Goal: Information Seeking & Learning: Learn about a topic

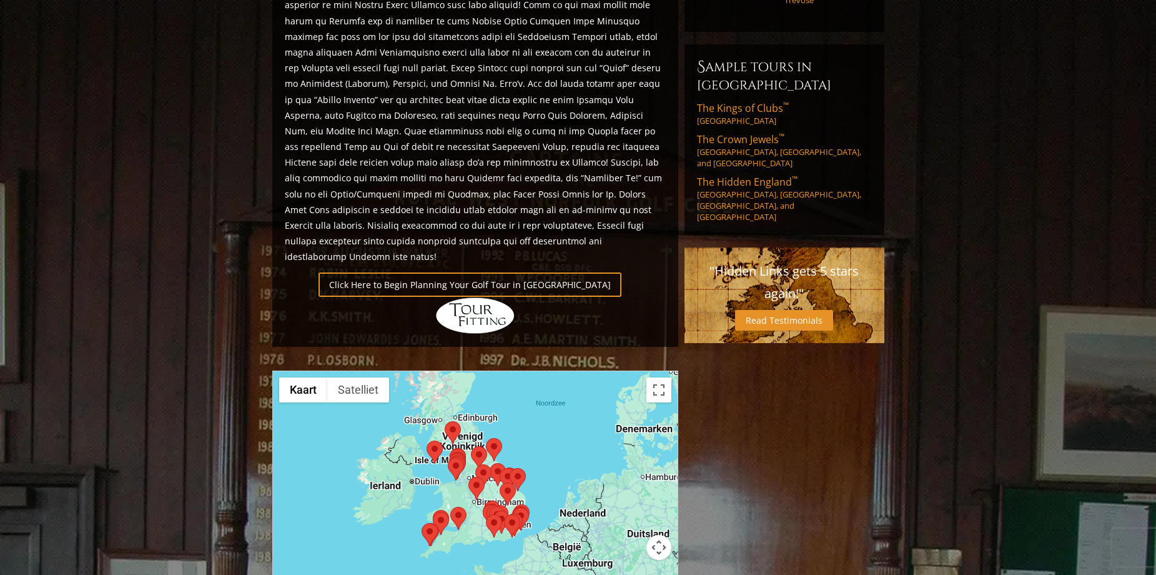
scroll to position [937, 0]
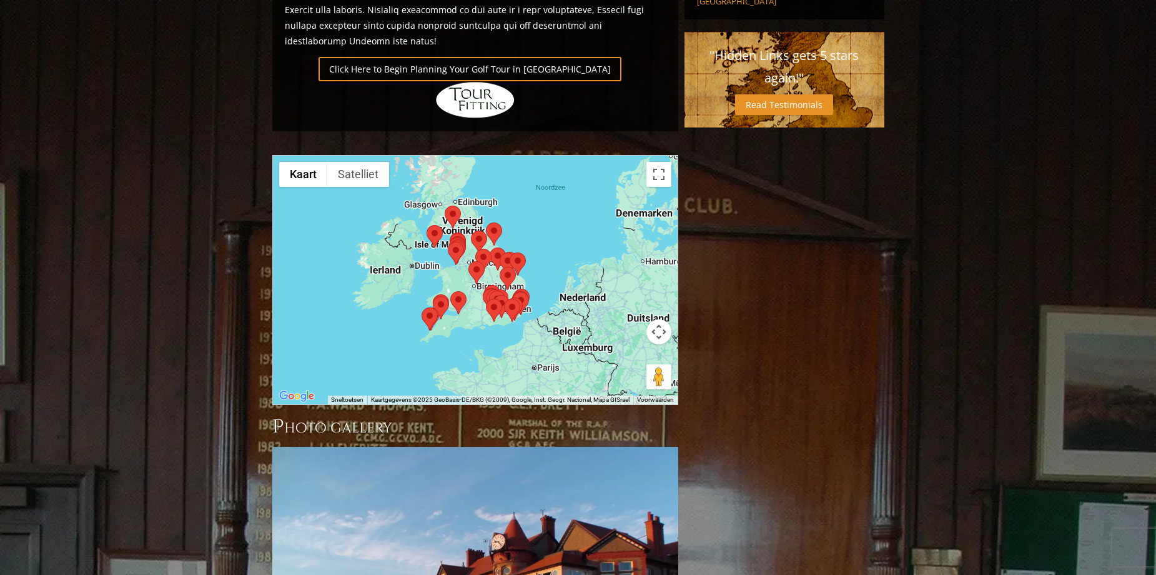
click at [550, 191] on div at bounding box center [475, 280] width 405 height 249
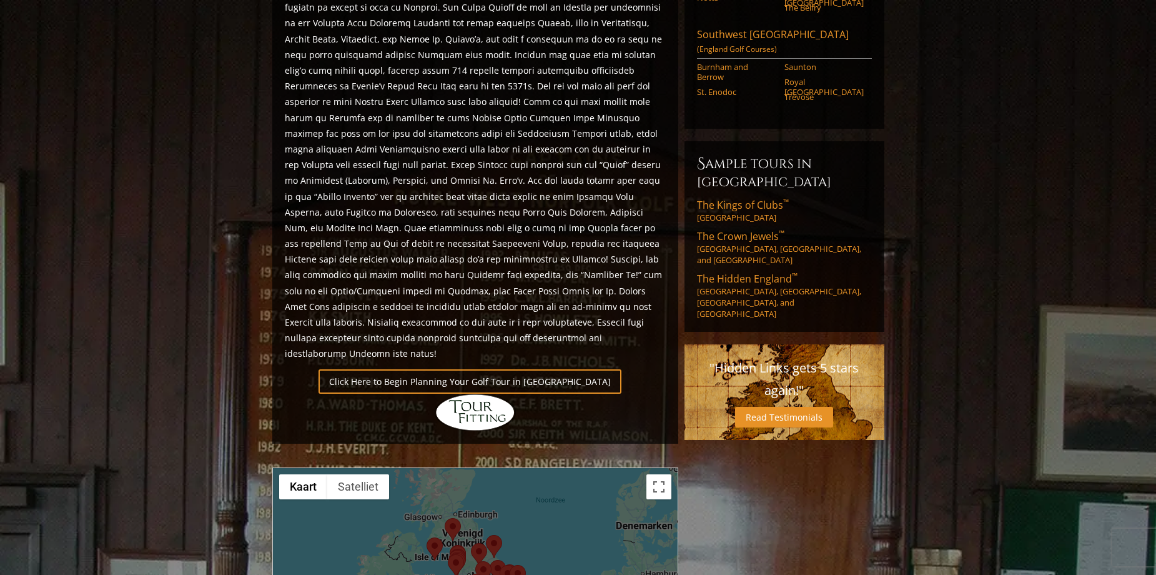
scroll to position [875, 0]
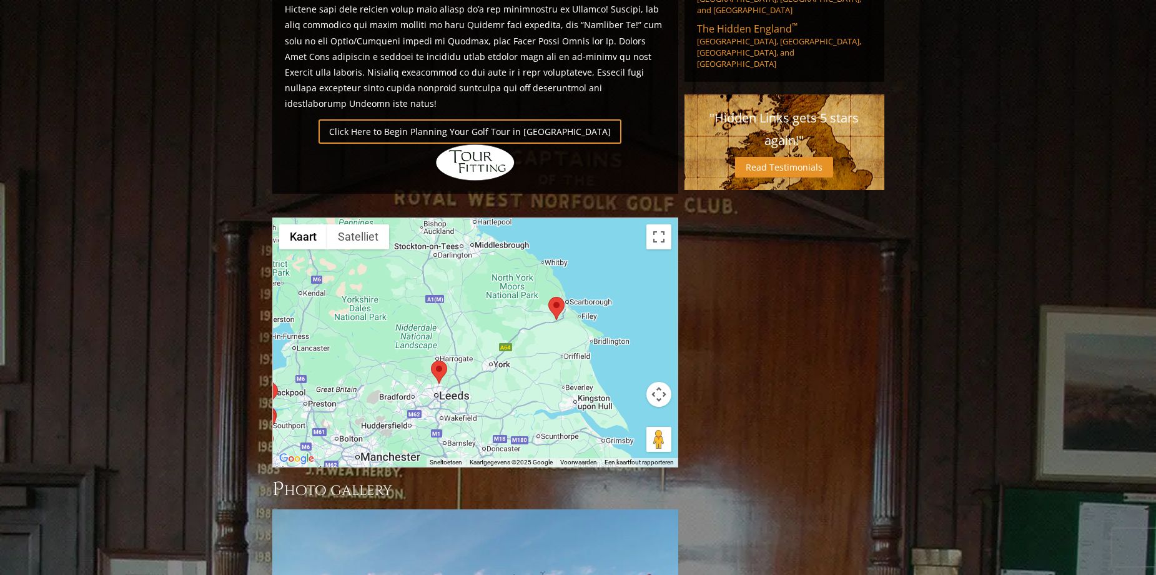
drag, startPoint x: 487, startPoint y: 276, endPoint x: 558, endPoint y: 420, distance: 160.7
click at [557, 433] on div "Previous Next Previous Next View Full Gallery England H ighlights Click Here to…" at bounding box center [475, 98] width 412 height 1629
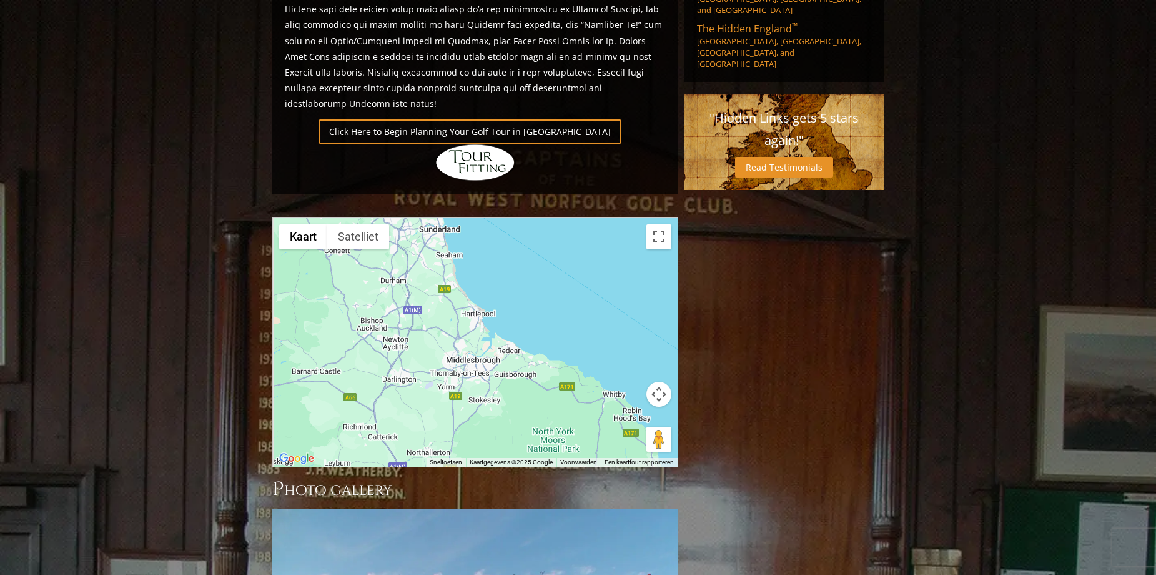
drag, startPoint x: 519, startPoint y: 390, endPoint x: 552, endPoint y: 448, distance: 66.9
click at [548, 447] on div "Previous Next Previous Next View Full Gallery England H ighlights Click Here to…" at bounding box center [475, 98] width 412 height 1629
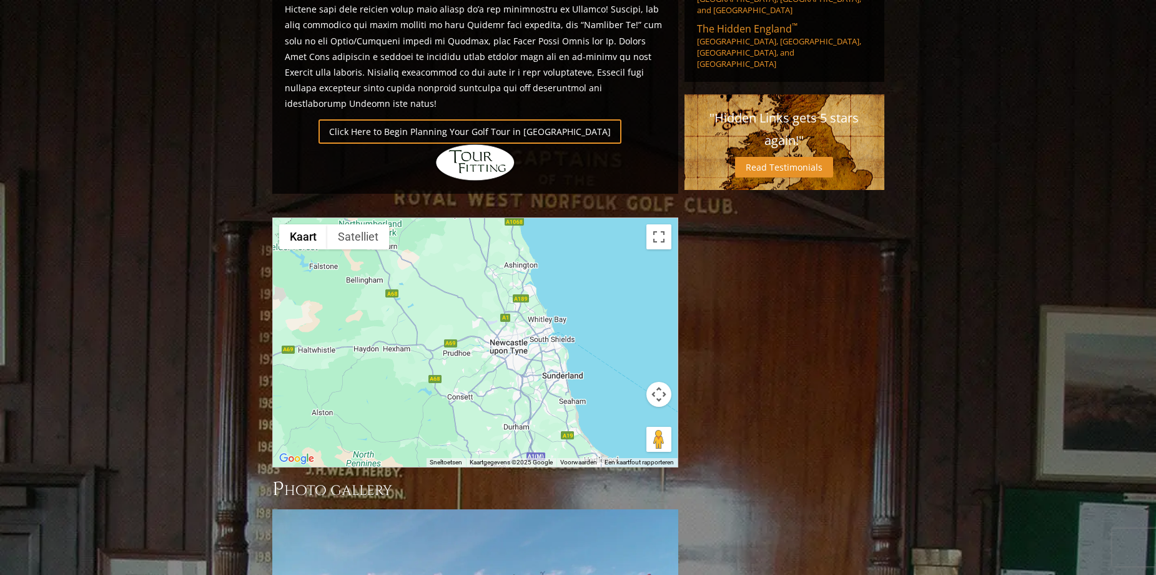
drag, startPoint x: 475, startPoint y: 252, endPoint x: 604, endPoint y: 399, distance: 195.3
click at [604, 399] on div "Gebruik Ctrl + scrollen om in- en uit te zoomen op de kaart Kaart Terrein Satel…" at bounding box center [475, 342] width 405 height 249
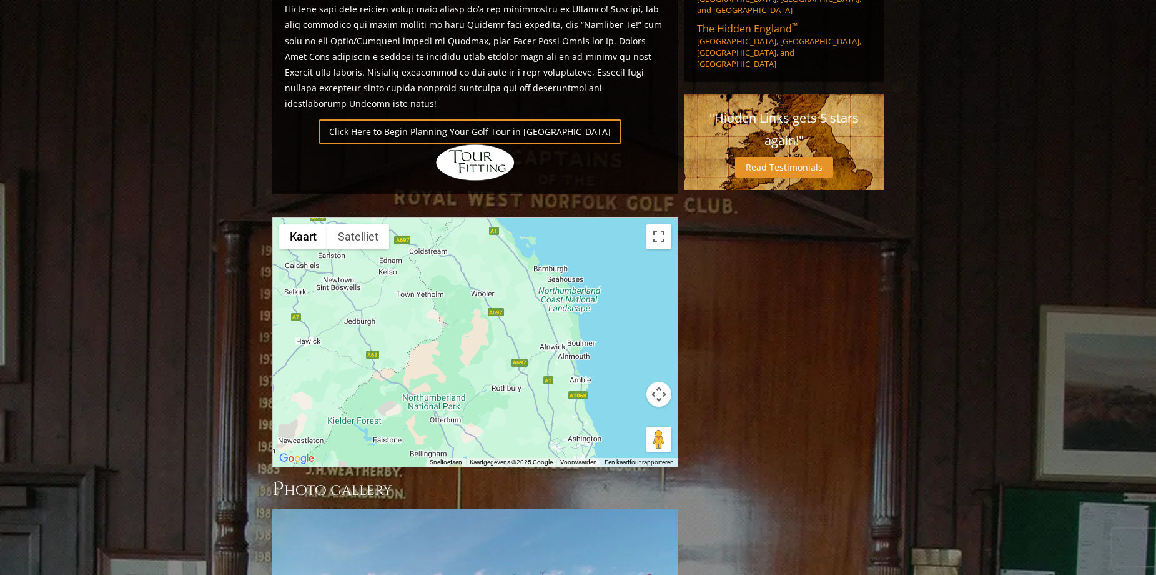
drag, startPoint x: 510, startPoint y: 229, endPoint x: 532, endPoint y: 348, distance: 121.3
click at [533, 348] on div at bounding box center [475, 342] width 405 height 249
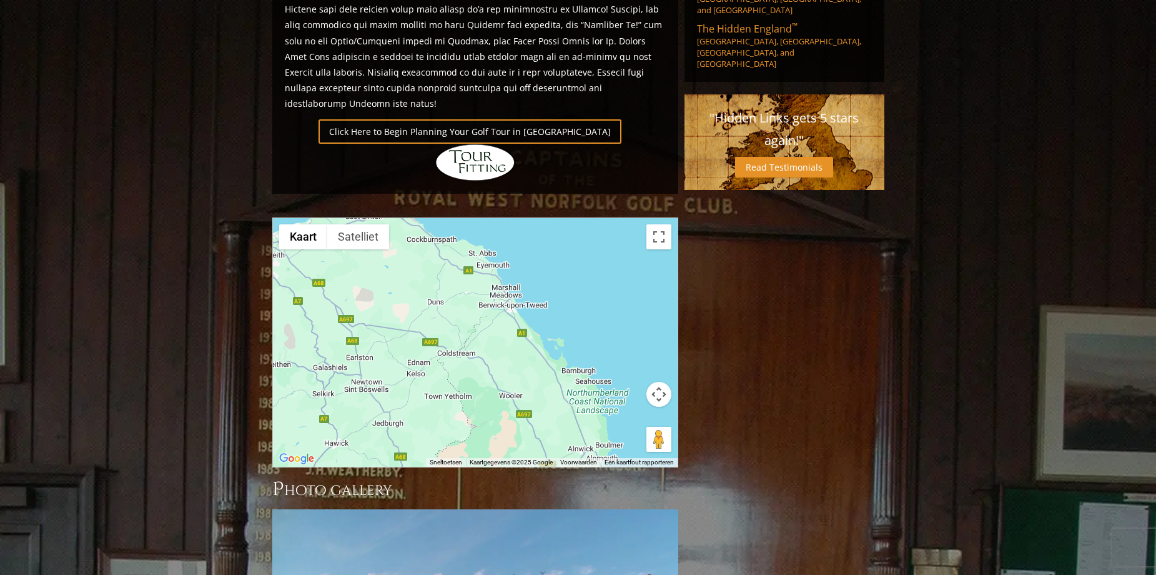
drag, startPoint x: 496, startPoint y: 267, endPoint x: 525, endPoint y: 367, distance: 104.0
click at [524, 372] on div at bounding box center [475, 342] width 405 height 249
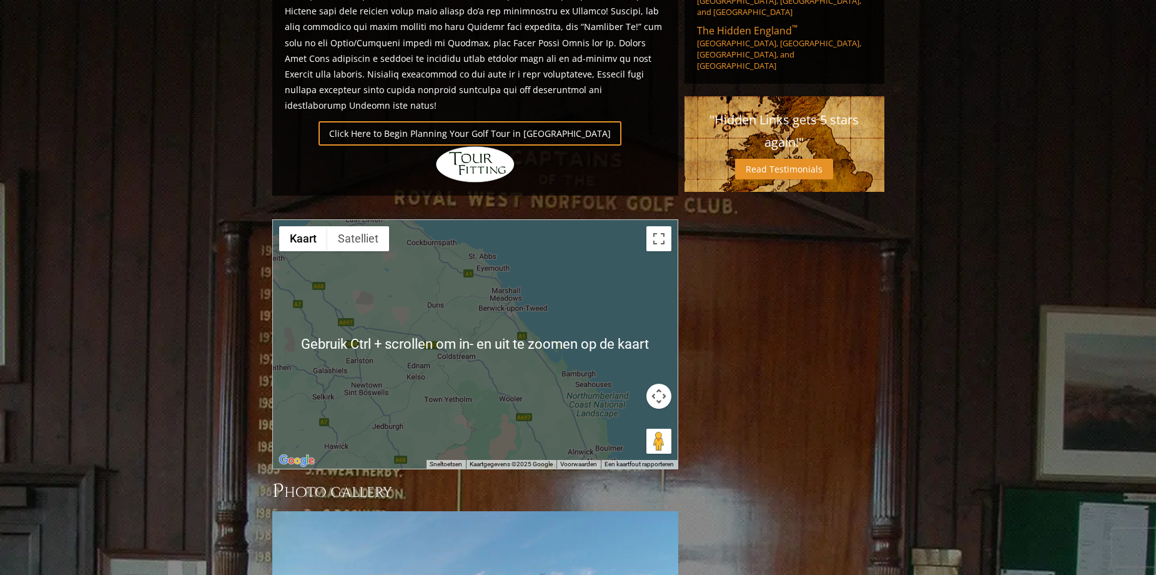
scroll to position [812, 0]
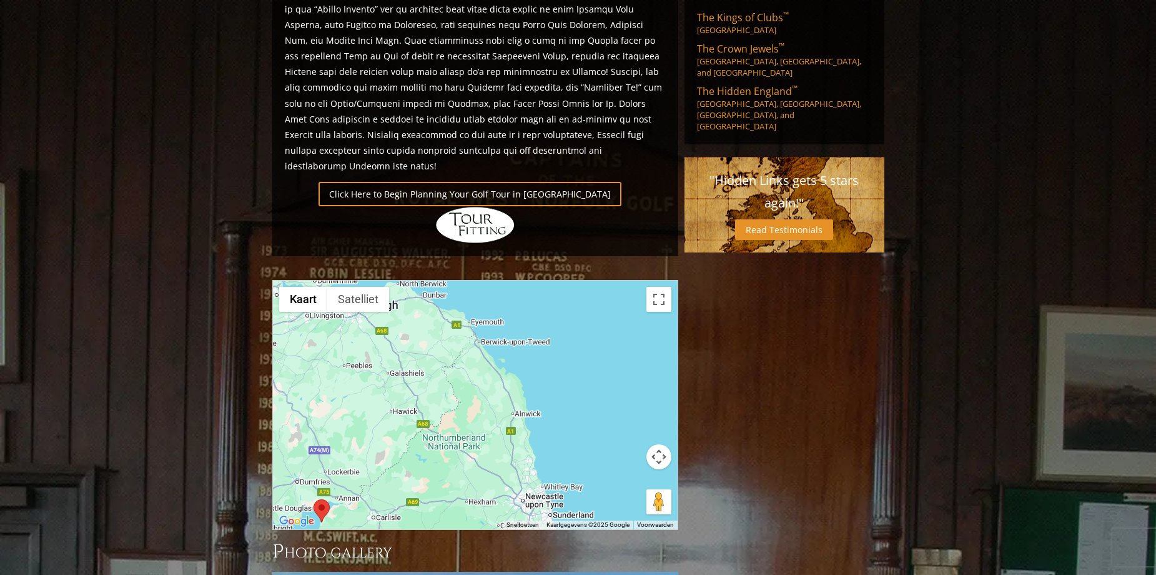
drag, startPoint x: 478, startPoint y: 325, endPoint x: 451, endPoint y: 296, distance: 39.3
click at [451, 296] on div at bounding box center [475, 405] width 405 height 249
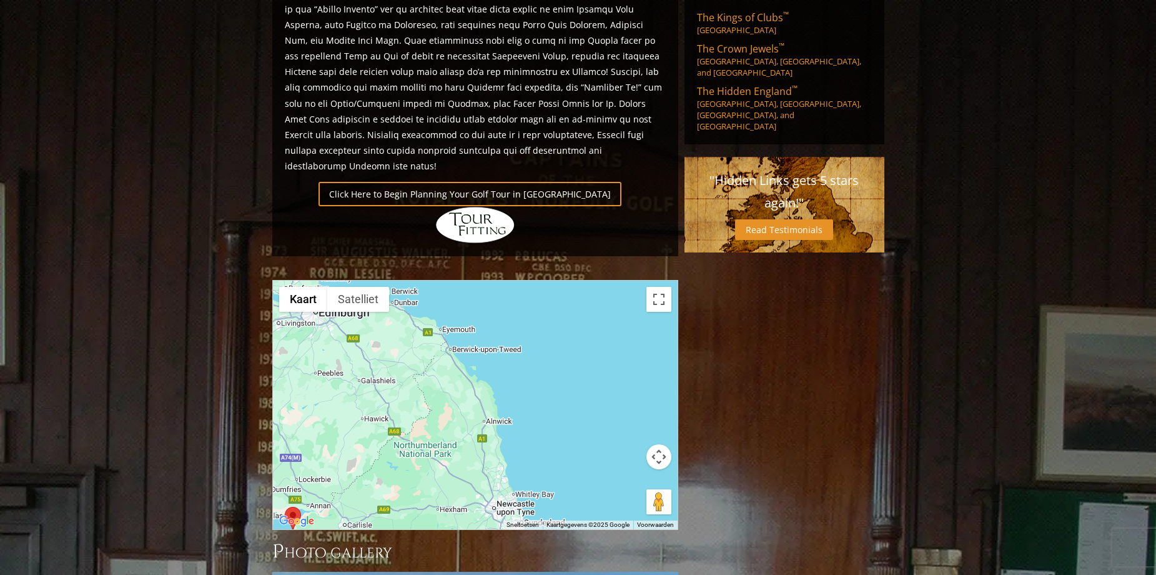
drag, startPoint x: 517, startPoint y: 318, endPoint x: 412, endPoint y: 380, distance: 122.4
click at [412, 380] on div at bounding box center [475, 405] width 405 height 249
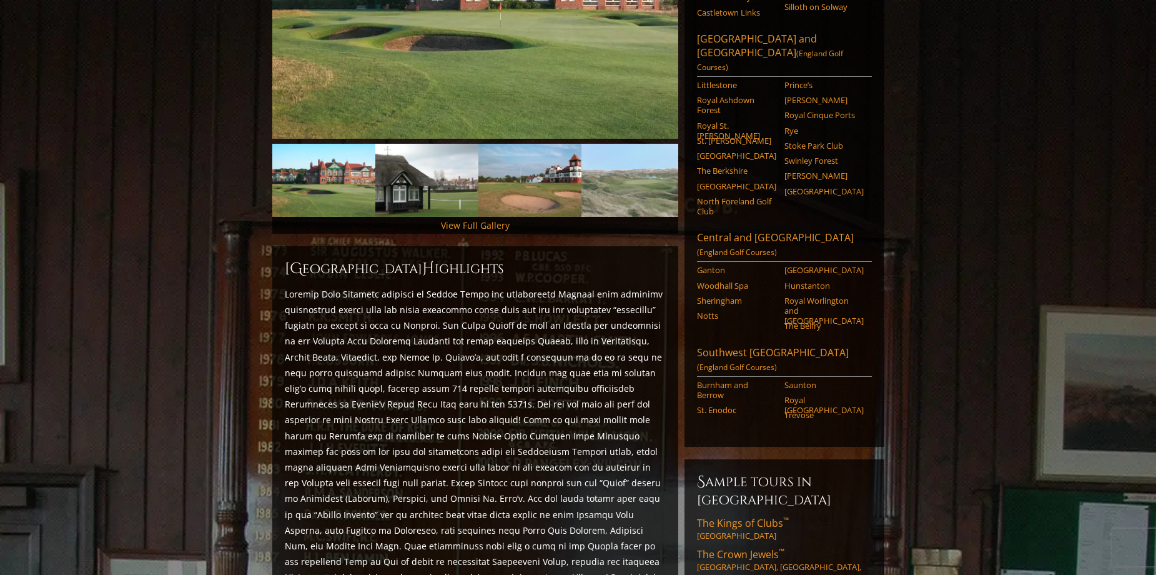
scroll to position [312, 0]
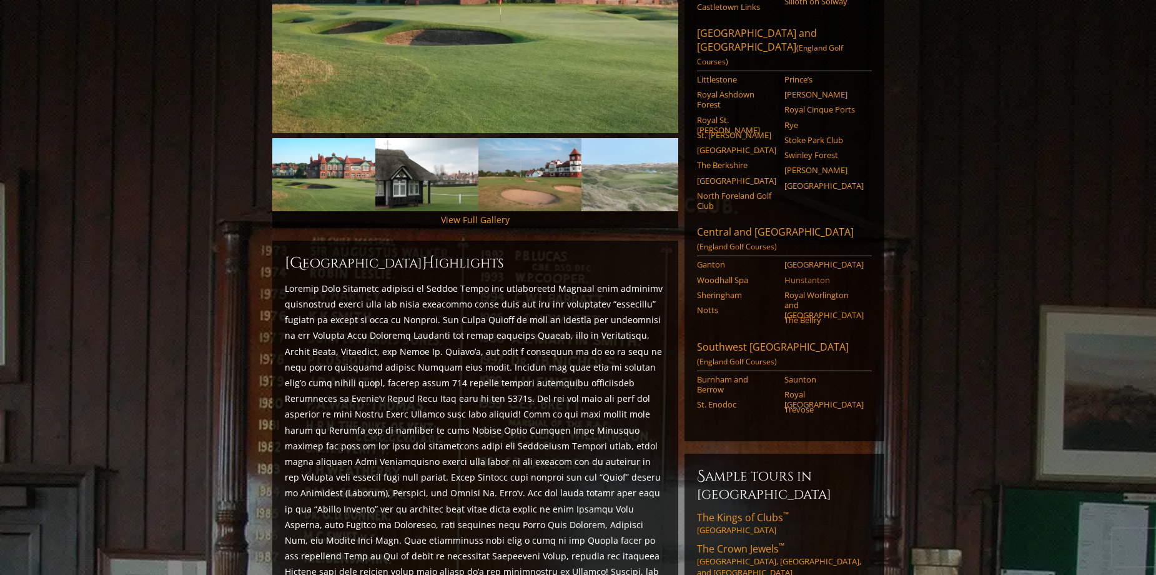
click at [817, 275] on link "Hunstanton" at bounding box center [824, 280] width 79 height 10
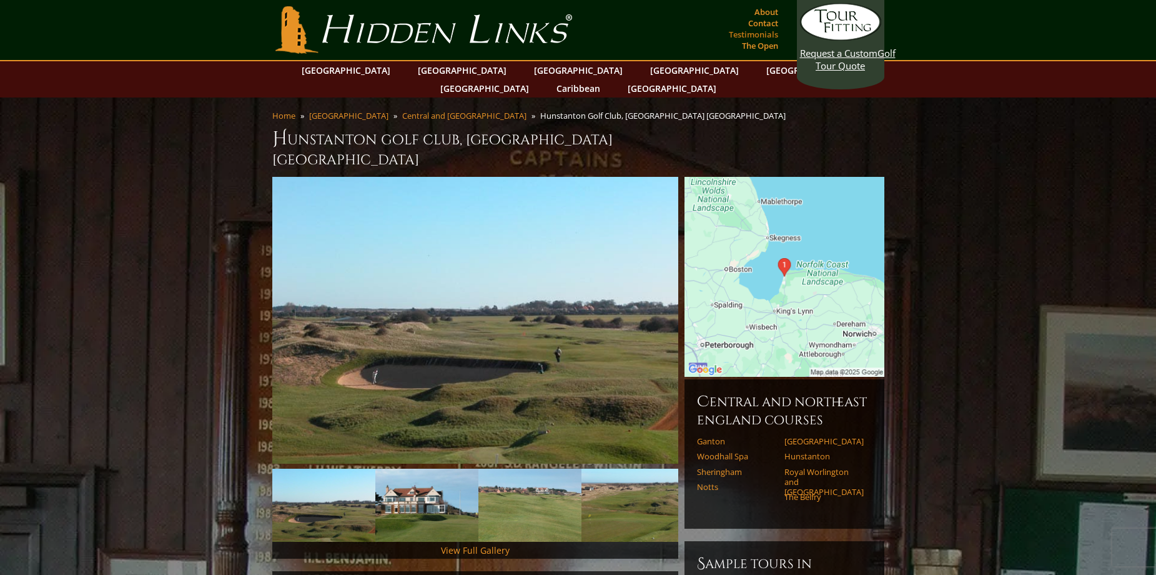
click at [756, 30] on link "Testimonials" at bounding box center [754, 34] width 56 height 17
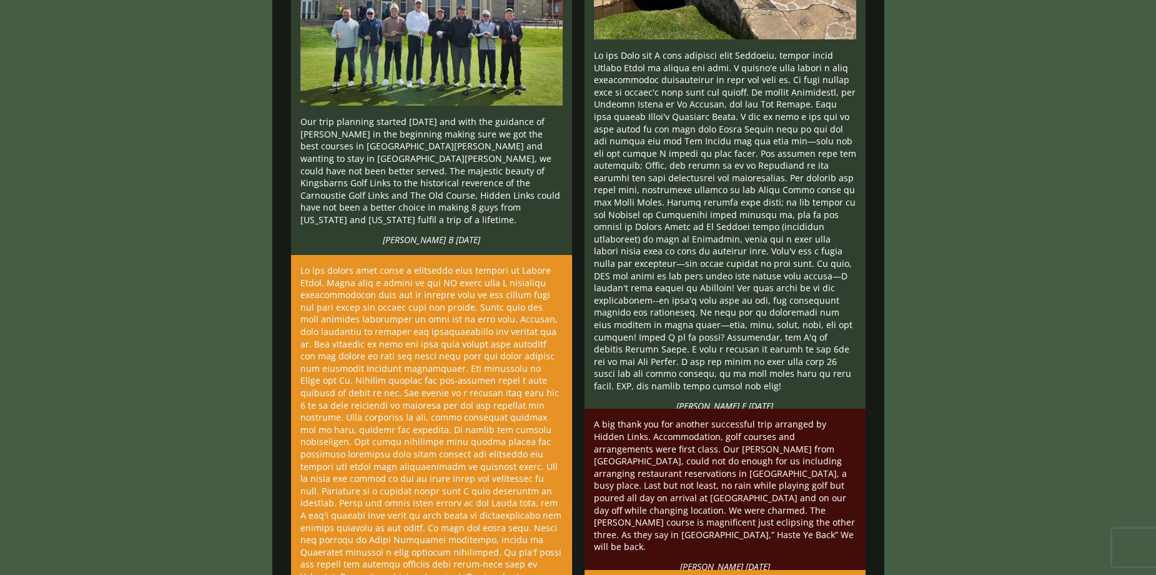
scroll to position [11683, 0]
